Goal: Task Accomplishment & Management: Manage account settings

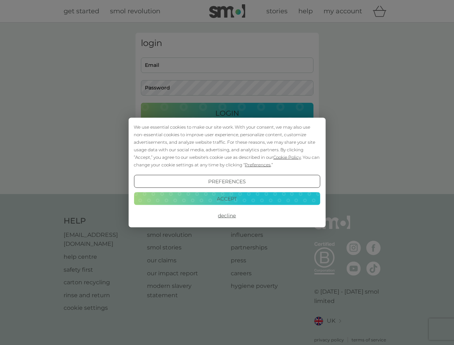
click at [288, 157] on span "Cookie Policy" at bounding box center [287, 157] width 28 height 5
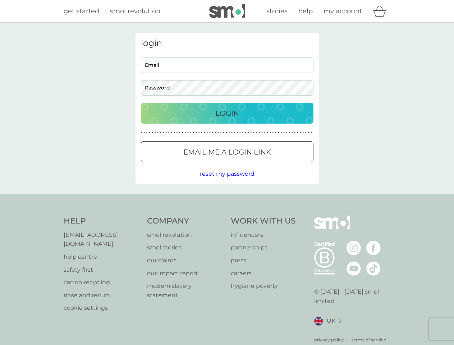
click at [257, 165] on div "login Email Password Login ● ● ● ● ● ● ● ● ● ● ● ● ● ● ● ● ● ● ● ● ● ● ● ● ● ● …" at bounding box center [228, 108] width 184 height 151
click at [227, 182] on div "login Email Password Login ● ● ● ● ● ● ● ● ● ● ● ● ● ● ● ● ● ● ● ● ● ● ● ● ● ● …" at bounding box center [228, 108] width 184 height 151
click at [227, 216] on div "Help [EMAIL_ADDRESS][DOMAIN_NAME] help centre safety first carton recycling rin…" at bounding box center [227, 280] width 327 height 128
click at [227, 199] on div "Help [EMAIL_ADDRESS][DOMAIN_NAME] help centre safety first carton recycling rin…" at bounding box center [227, 279] width 454 height 171
